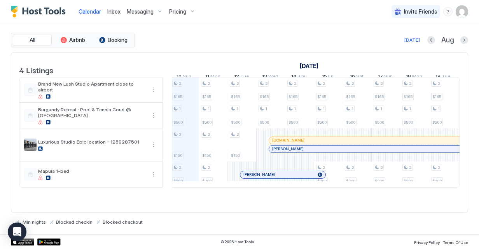
scroll to position [0, 494]
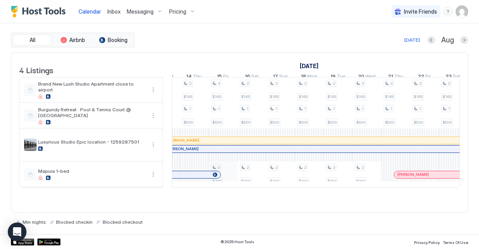
click at [233, 178] on div "2 $165 1 $500 2 $150 2 $200 2 $165 1 $500 2 $150 2 $165 1 $500 2 $165 1 $500 2 …" at bounding box center [295, 132] width 1438 height 110
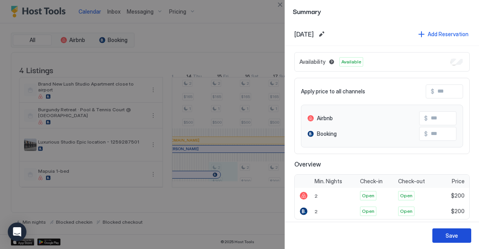
click at [454, 232] on div "Save" at bounding box center [451, 235] width 12 height 8
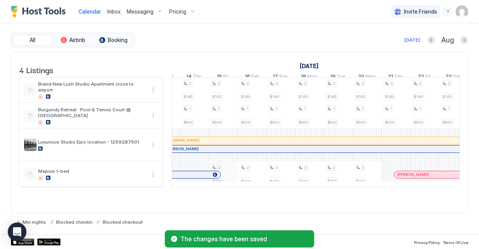
click at [229, 184] on div "2 $165 1 $500 2 $150 2 $200 2 $165 1 $500 2 $150 2 $165 1 $500 2 $165 1 $500 2 …" at bounding box center [295, 132] width 1438 height 110
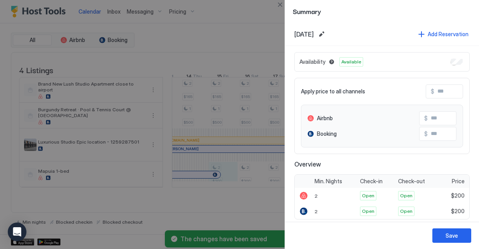
click at [236, 40] on div at bounding box center [239, 124] width 479 height 249
click at [280, 2] on button "Close" at bounding box center [279, 4] width 9 height 9
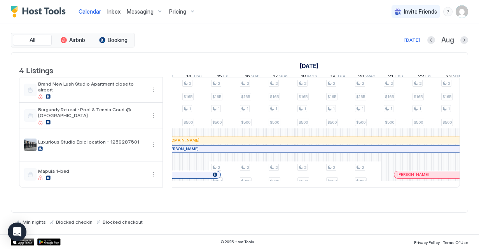
click at [180, 13] on span "Pricing" at bounding box center [177, 11] width 17 height 7
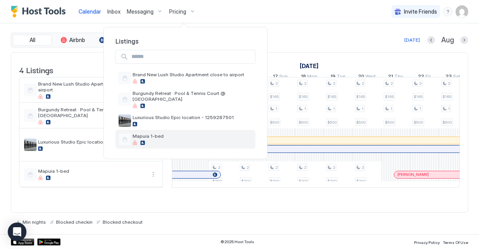
click at [195, 131] on div "Mapuia 1-bed" at bounding box center [185, 139] width 140 height 19
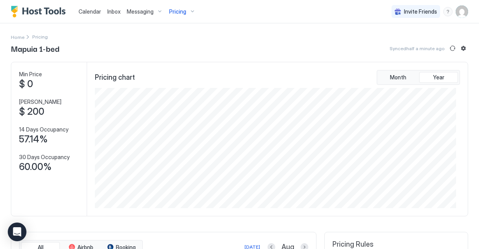
scroll to position [120, 361]
